Goal: Task Accomplishment & Management: Manage account settings

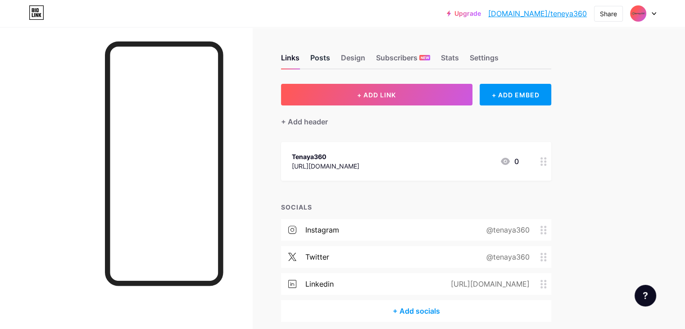
click at [330, 56] on div "Posts" at bounding box center [320, 60] width 20 height 16
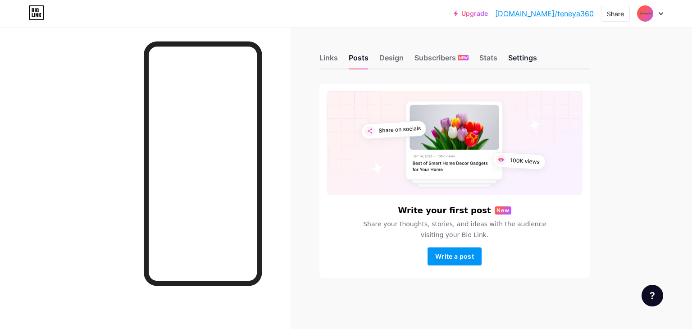
click at [517, 60] on div "Settings" at bounding box center [522, 60] width 29 height 16
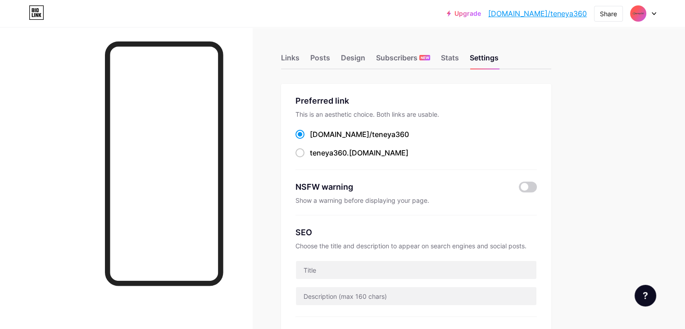
click at [645, 13] on img at bounding box center [638, 13] width 14 height 14
click at [568, 60] on div "Tenaya360 [DOMAIN_NAME]/teneya360" at bounding box center [600, 58] width 103 height 20
click at [300, 59] on div "Links" at bounding box center [290, 60] width 18 height 16
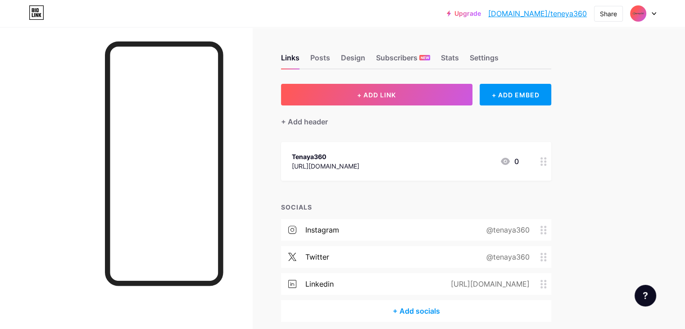
click at [641, 9] on img at bounding box center [638, 13] width 14 height 14
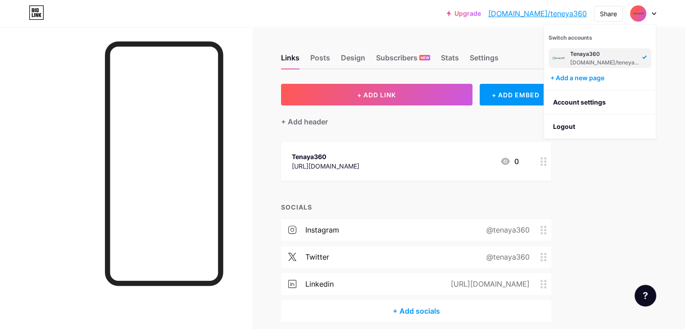
click at [594, 58] on div "Tenaya360 [DOMAIN_NAME]/teneya360" at bounding box center [604, 58] width 69 height 16
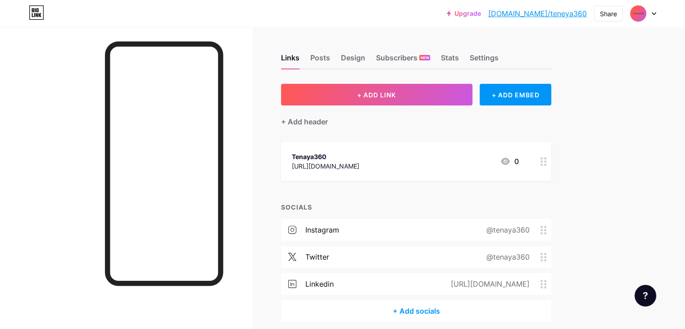
click at [646, 14] on div at bounding box center [643, 13] width 26 height 16
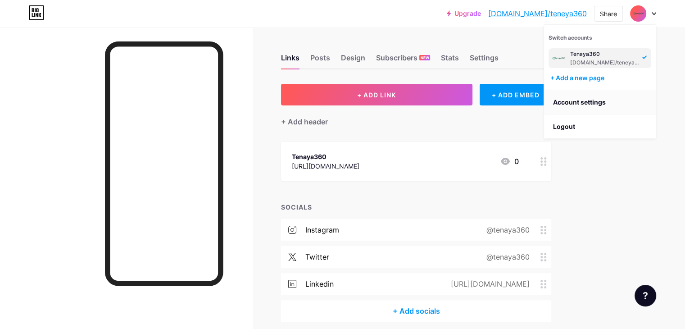
click at [596, 98] on link "Account settings" at bounding box center [600, 102] width 112 height 24
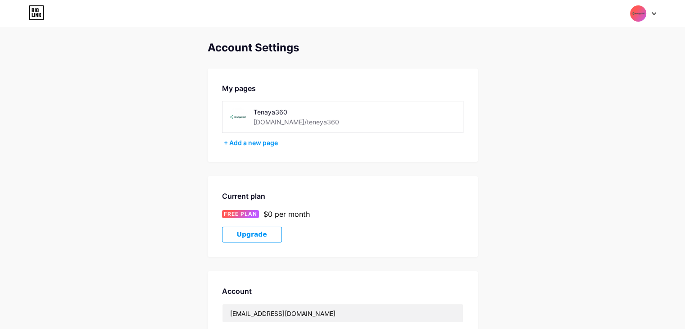
click at [240, 112] on img at bounding box center [238, 117] width 20 height 20
click at [232, 118] on img at bounding box center [238, 117] width 20 height 20
click at [296, 119] on div "[DOMAIN_NAME]/teneya360" at bounding box center [297, 121] width 86 height 9
click at [293, 127] on div "Tenaya360 [DOMAIN_NAME]/teneya360" at bounding box center [342, 117] width 241 height 32
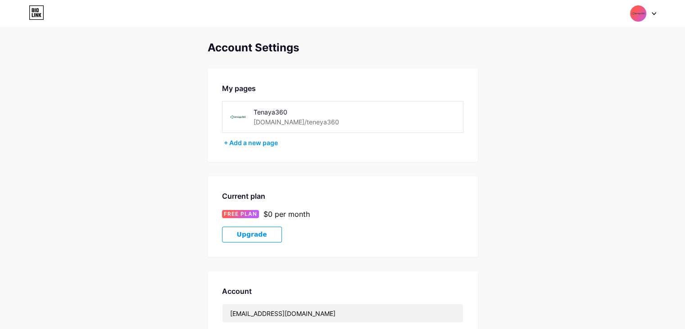
click at [652, 18] on div at bounding box center [643, 13] width 26 height 16
click at [586, 99] on link "Dashboard" at bounding box center [600, 102] width 112 height 24
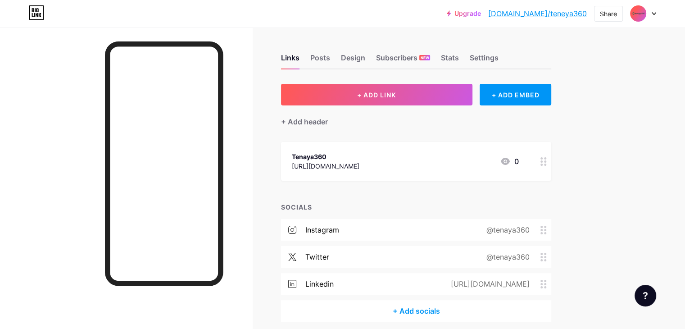
click at [366, 51] on div "Links Posts Design Subscribers NEW Stats Settings" at bounding box center [416, 54] width 270 height 32
click at [330, 59] on div "Posts" at bounding box center [320, 60] width 20 height 16
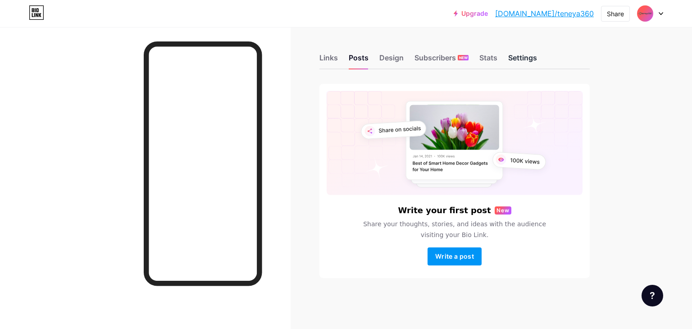
click at [527, 56] on div "Settings" at bounding box center [522, 60] width 29 height 16
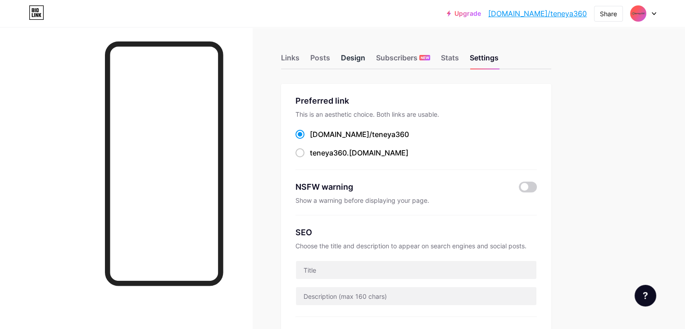
click at [365, 57] on div "Design" at bounding box center [353, 60] width 24 height 16
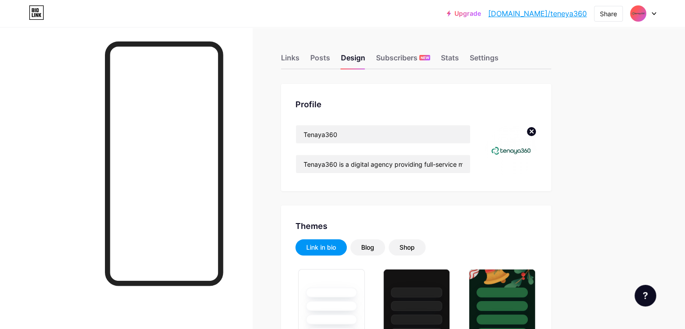
click at [537, 148] on img at bounding box center [511, 151] width 52 height 52
click at [536, 132] on circle at bounding box center [532, 132] width 10 height 10
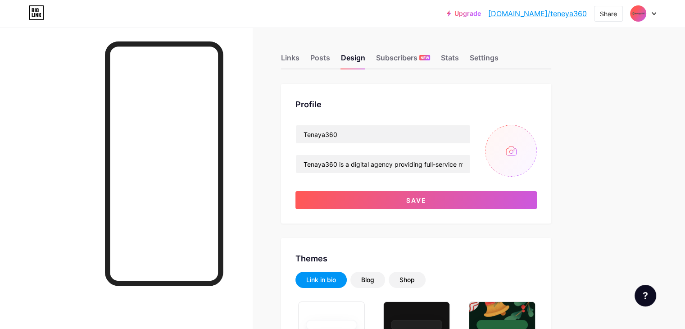
click at [537, 149] on input "file" at bounding box center [511, 151] width 52 height 52
type input "C:\fakepath\Tenaya360 Logo Color 99% Vertical.png"
click at [537, 140] on img at bounding box center [511, 151] width 52 height 52
click at [536, 131] on circle at bounding box center [532, 132] width 10 height 10
click at [537, 157] on input "file" at bounding box center [511, 151] width 52 height 52
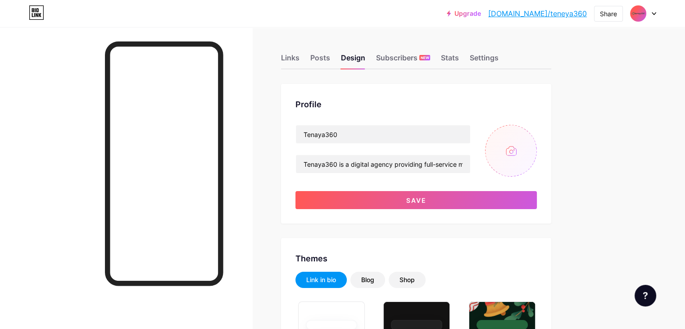
type input "C:\fakepath\Tenaya360 Logo Color 99% Vertical_2.png"
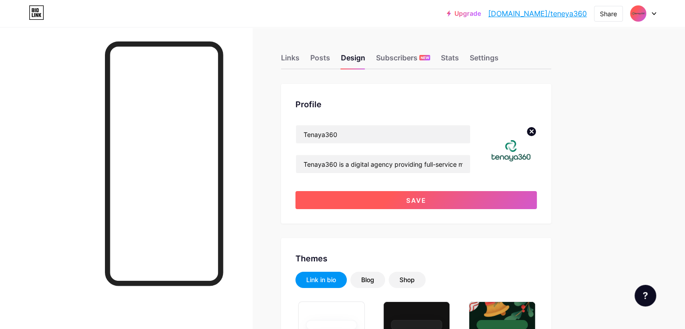
click at [537, 193] on button "Save" at bounding box center [415, 200] width 241 height 18
